Goal: Navigation & Orientation: Find specific page/section

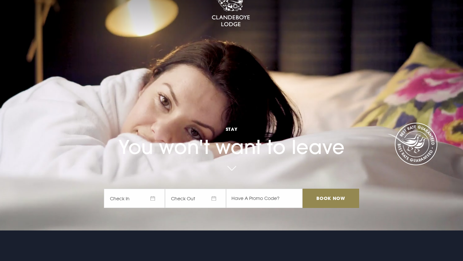
scroll to position [33, 0]
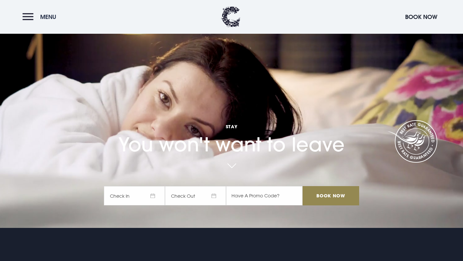
click at [27, 16] on button "Menu" at bounding box center [41, 17] width 37 height 14
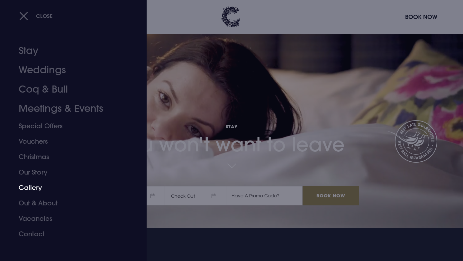
click at [36, 187] on link "Gallery" at bounding box center [70, 187] width 102 height 15
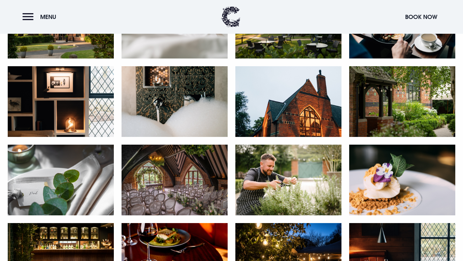
scroll to position [138, 0]
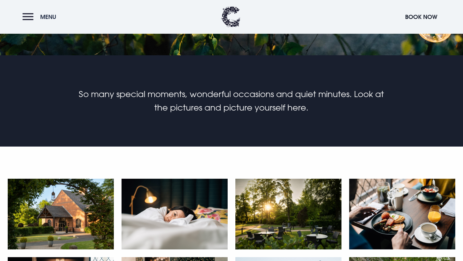
click at [24, 15] on button "Menu" at bounding box center [41, 17] width 37 height 14
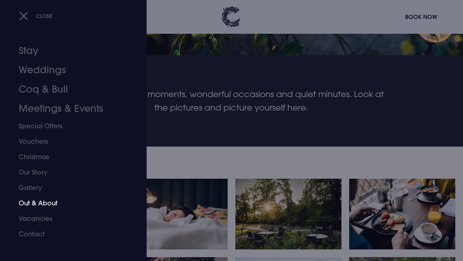
click at [40, 204] on link "Out & About" at bounding box center [70, 203] width 102 height 15
